Goal: Check status: Check status

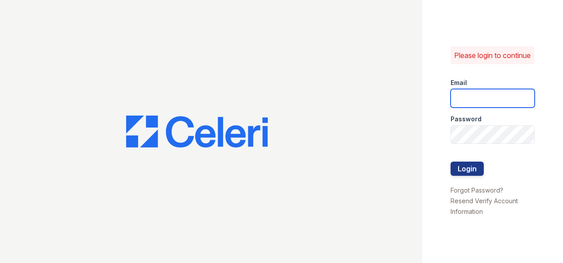
click at [494, 102] on input "email" at bounding box center [493, 98] width 84 height 19
type input "[PERSON_NAME][EMAIL_ADDRESS][PERSON_NAME][DOMAIN_NAME]"
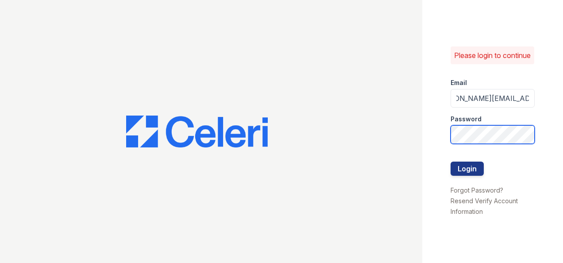
scroll to position [0, 0]
click at [451, 162] on button "Login" at bounding box center [467, 169] width 33 height 14
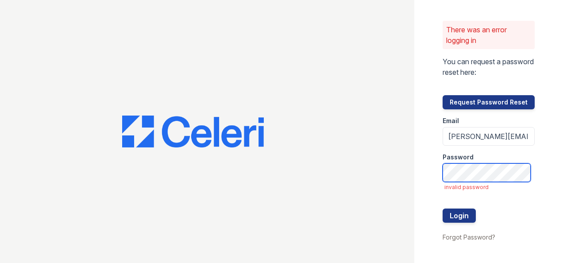
click at [443, 209] on button "Login" at bounding box center [459, 216] width 33 height 14
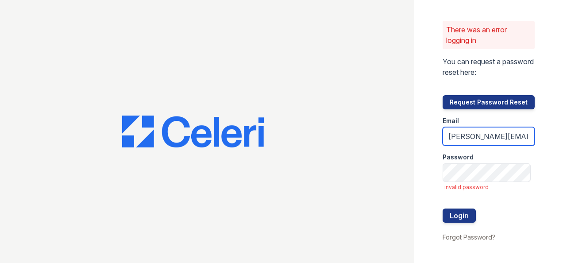
click at [456, 135] on input "jeffrey.alvarez@greystar.com" at bounding box center [489, 136] width 92 height 19
drag, startPoint x: 445, startPoint y: 134, endPoint x: 564, endPoint y: 70, distance: 135.5
click at [563, 70] on html "There was an error logging in You can request a password reset here: Request Pa…" at bounding box center [281, 131] width 563 height 263
click at [474, 129] on input "jeffrey.alvarez@greystar.com" at bounding box center [489, 136] width 92 height 19
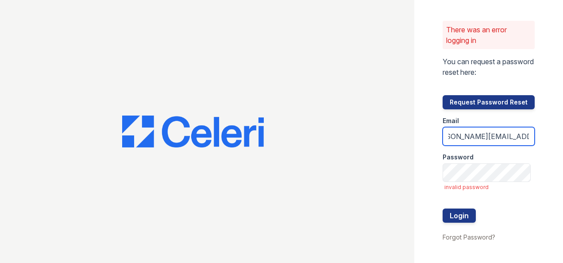
click at [472, 133] on input "jeffrey.alvarez@greystar.com" at bounding box center [489, 136] width 92 height 19
type input "harbor1500lm@greystar.com"
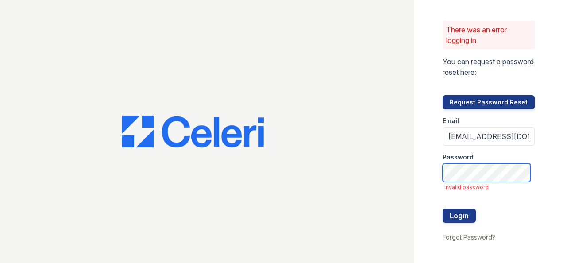
click at [443, 209] on button "Login" at bounding box center [459, 216] width 33 height 14
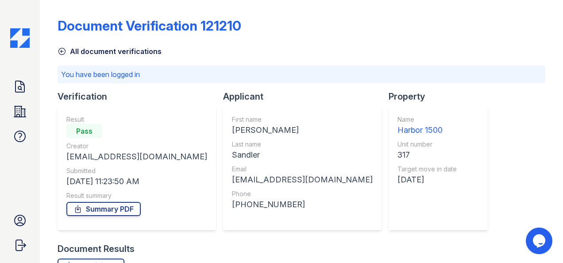
click at [20, 30] on img at bounding box center [19, 37] width 19 height 19
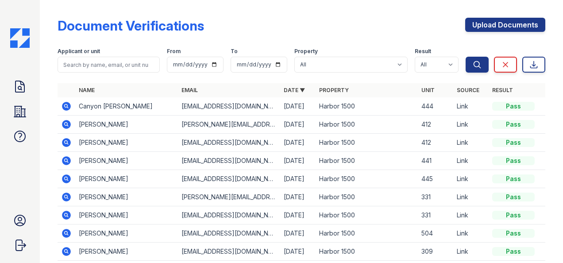
click at [66, 123] on icon at bounding box center [66, 124] width 2 height 2
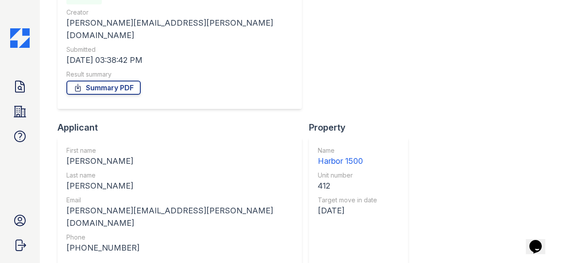
scroll to position [110, 0]
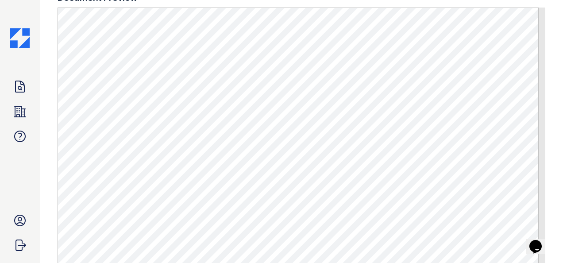
scroll to position [443, 0]
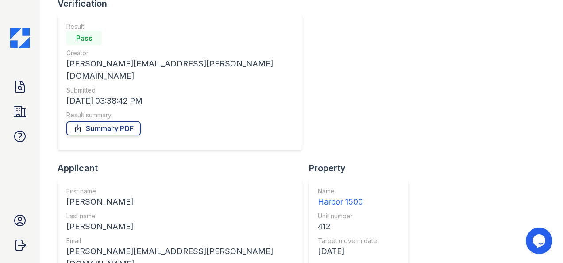
scroll to position [110, 0]
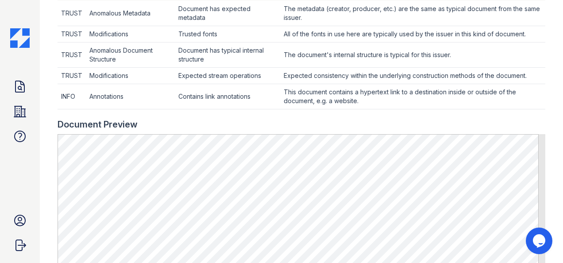
scroll to position [398, 0]
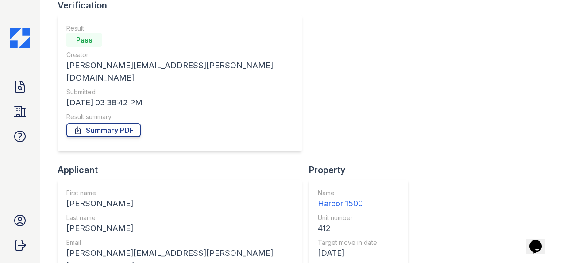
scroll to position [110, 0]
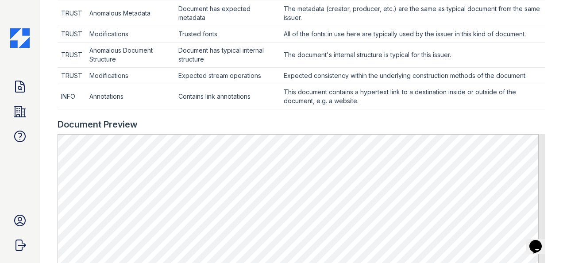
scroll to position [398, 0]
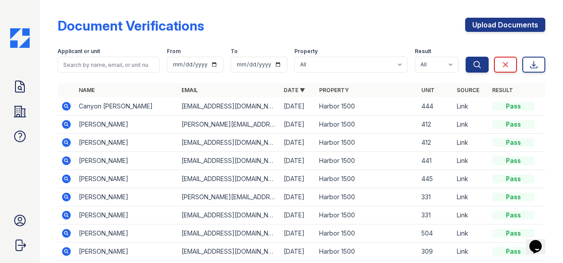
click at [65, 143] on icon at bounding box center [66, 142] width 11 height 11
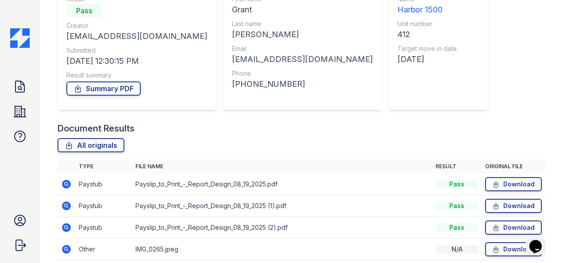
scroll to position [153, 0]
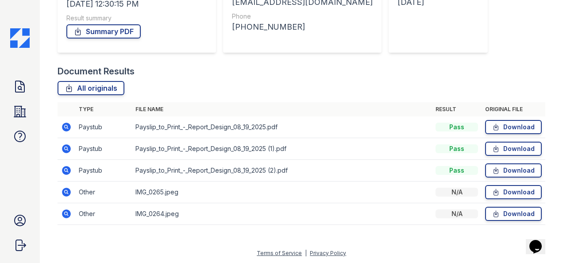
click at [66, 126] on icon at bounding box center [66, 126] width 2 height 2
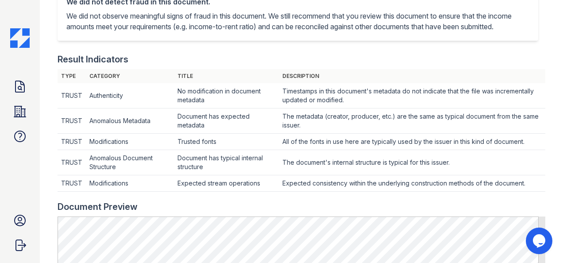
scroll to position [443, 0]
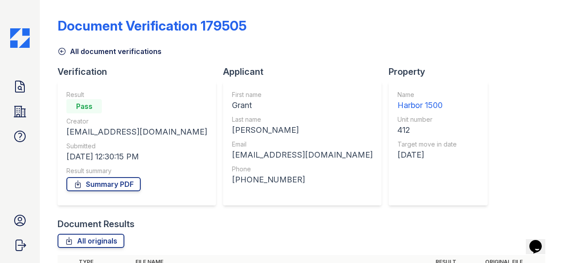
scroll to position [153, 0]
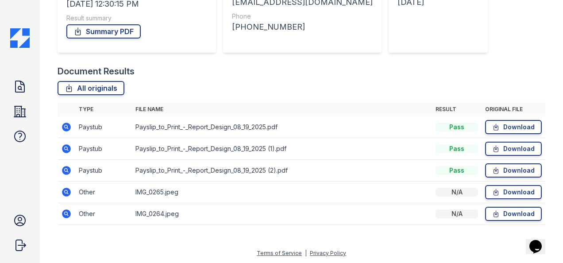
click at [66, 148] on icon at bounding box center [66, 148] width 2 height 2
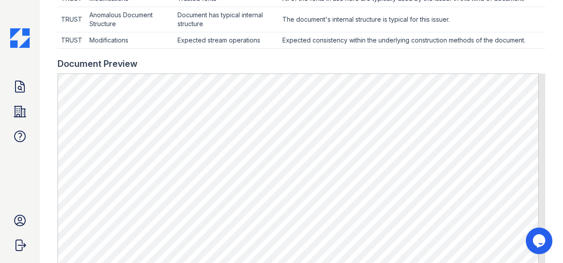
scroll to position [478, 0]
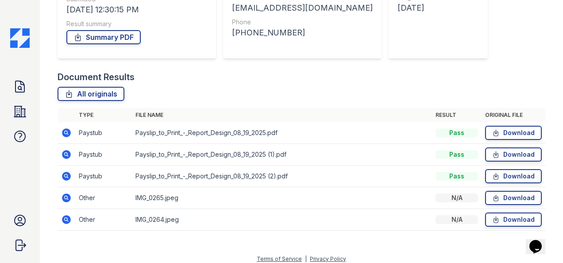
scroll to position [153, 0]
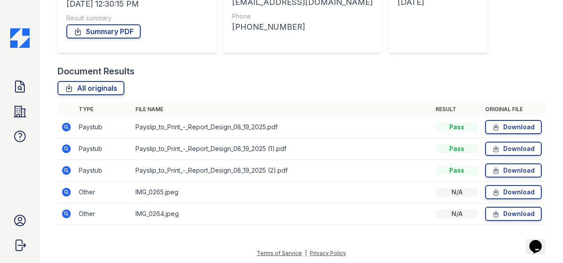
click at [67, 166] on icon at bounding box center [66, 170] width 9 height 9
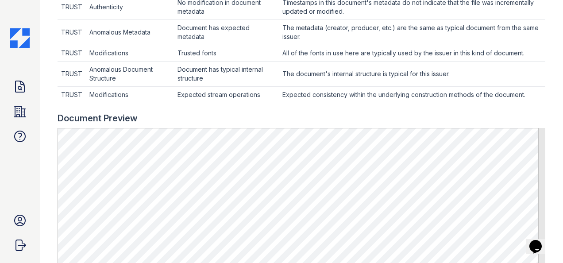
scroll to position [443, 0]
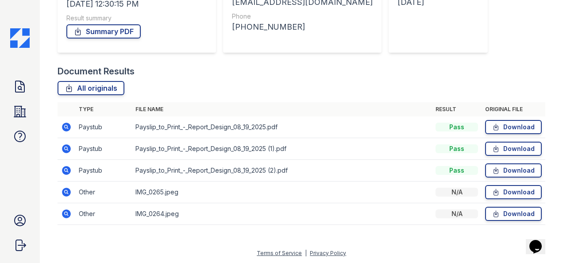
click at [66, 187] on icon at bounding box center [66, 192] width 11 height 11
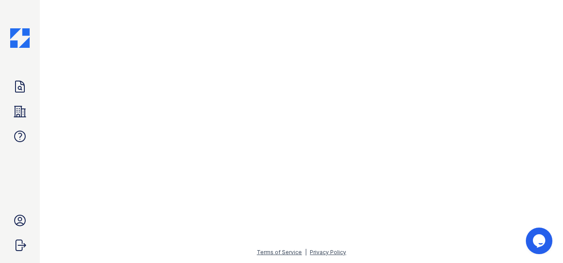
scroll to position [1183, 1142]
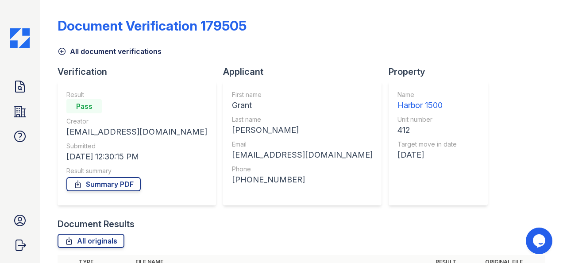
scroll to position [153, 0]
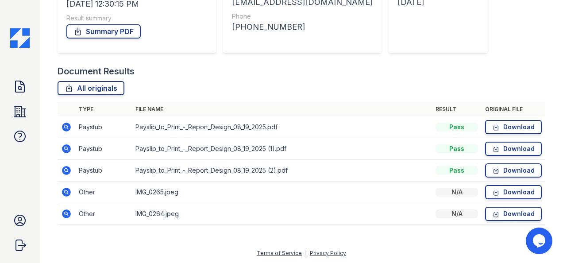
click at [64, 125] on icon at bounding box center [66, 127] width 9 height 9
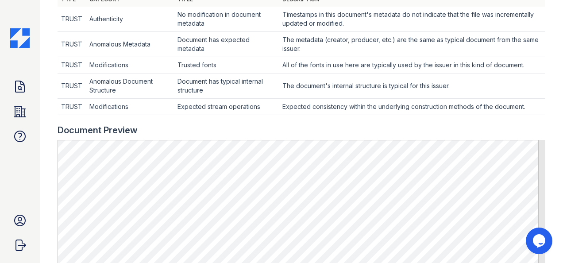
scroll to position [478, 0]
